Goal: Task Accomplishment & Management: Complete application form

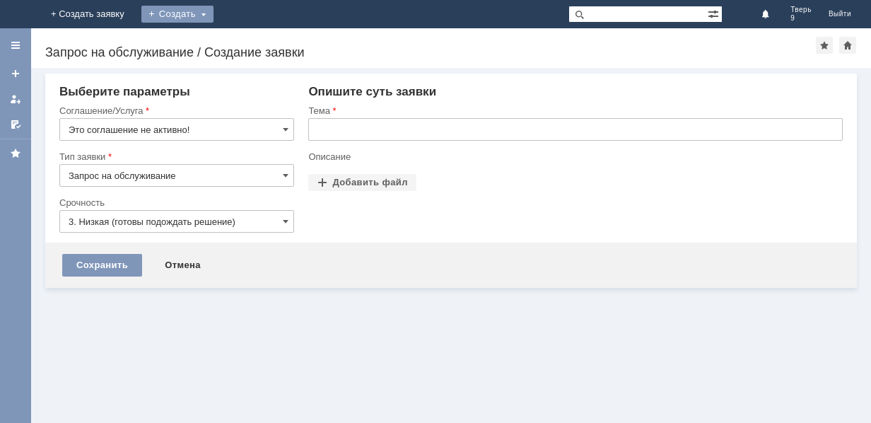
click at [213, 12] on div "Создать" at bounding box center [177, 14] width 72 height 17
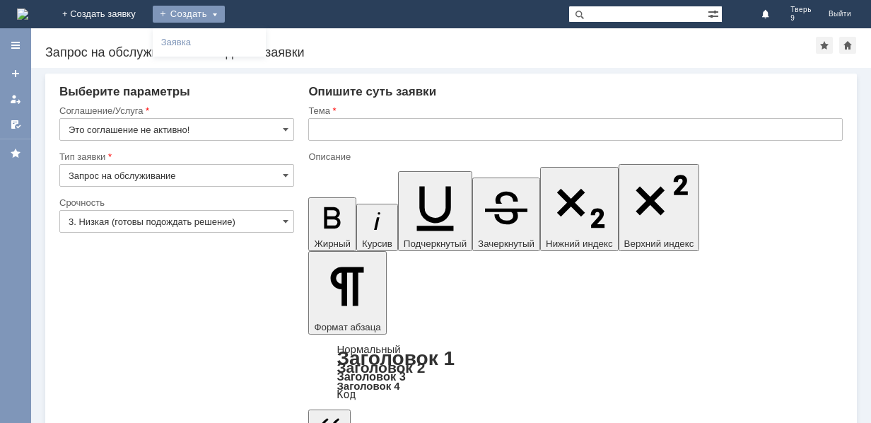
click at [242, 130] on input "Это соглашение не активно!" at bounding box center [176, 129] width 235 height 23
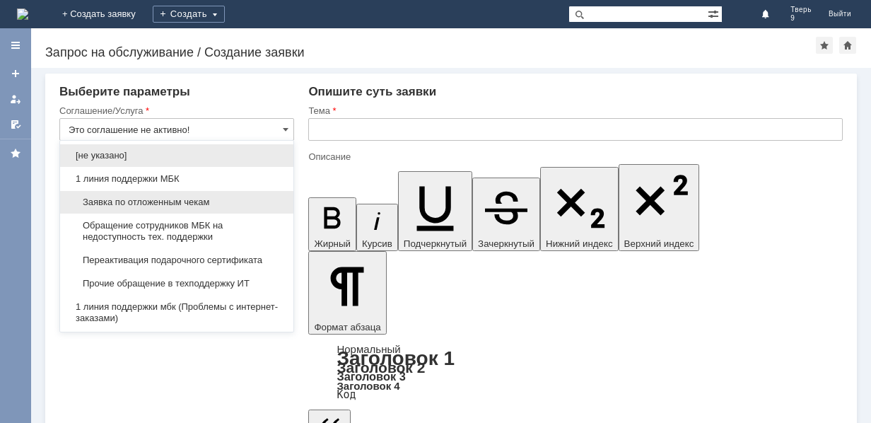
click at [176, 199] on span "Заявка по отложенным чекам" at bounding box center [177, 201] width 216 height 11
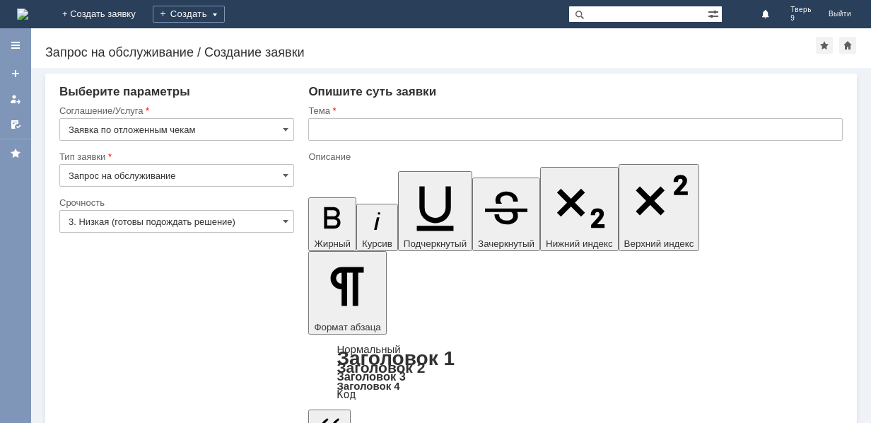
type input "Заявка по отложенным чекам"
click at [340, 127] on input "text" at bounding box center [575, 129] width 534 height 23
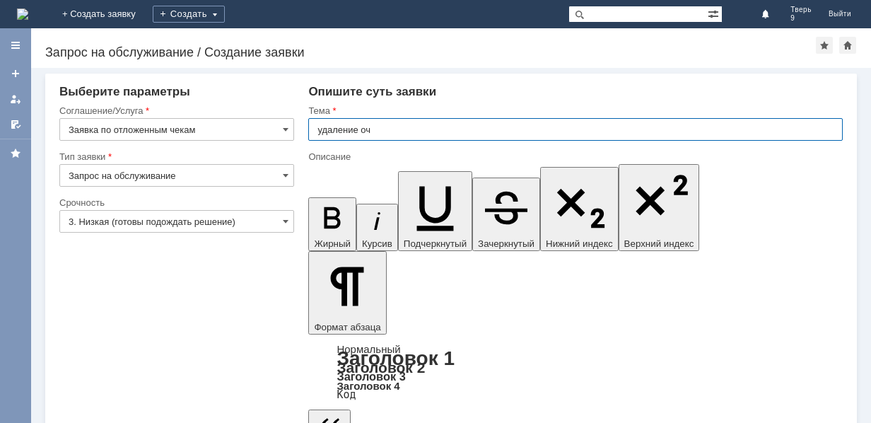
type input "удаление оч"
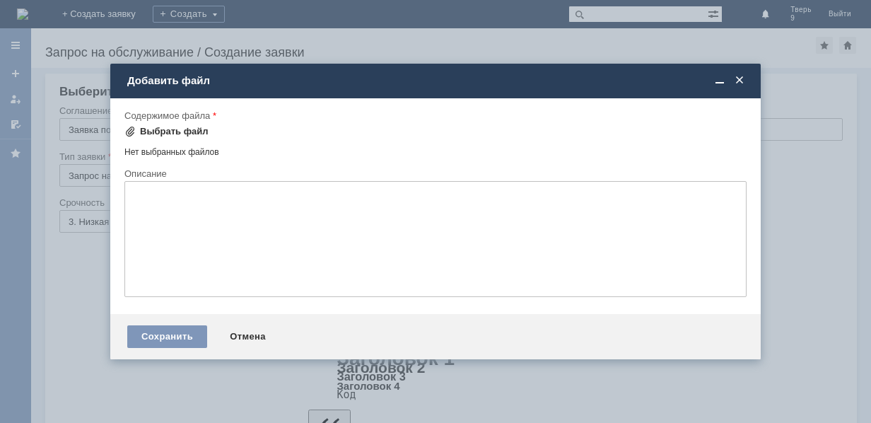
click at [170, 129] on div "Выбрать файл" at bounding box center [174, 131] width 69 height 11
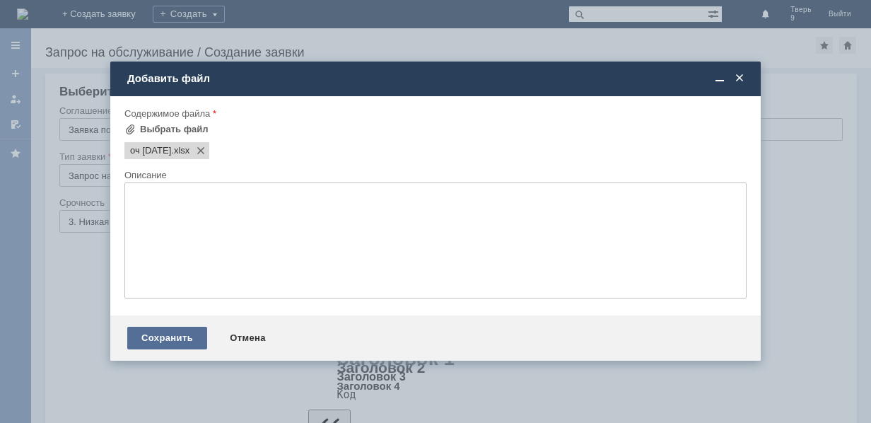
click at [172, 341] on div "Сохранить" at bounding box center [167, 337] width 80 height 23
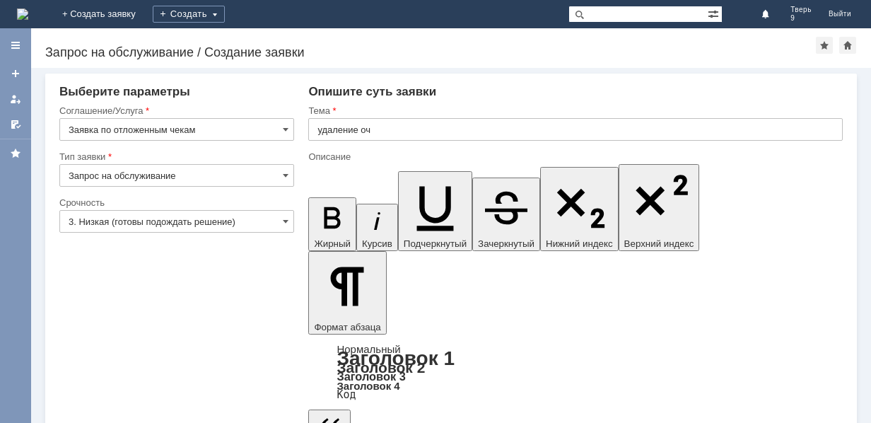
scroll to position [26, 0]
